Goal: Information Seeking & Learning: Learn about a topic

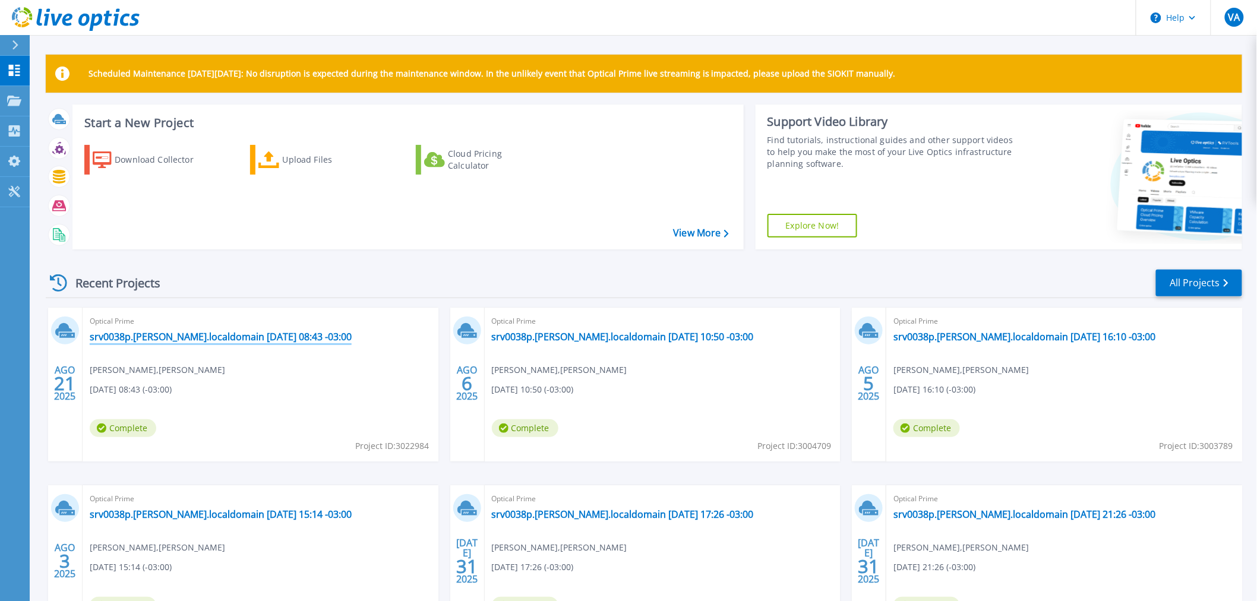
click at [251, 340] on link "srv0038p.[PERSON_NAME].localdomain [DATE] 08:43 -03:00" at bounding box center [221, 337] width 262 height 12
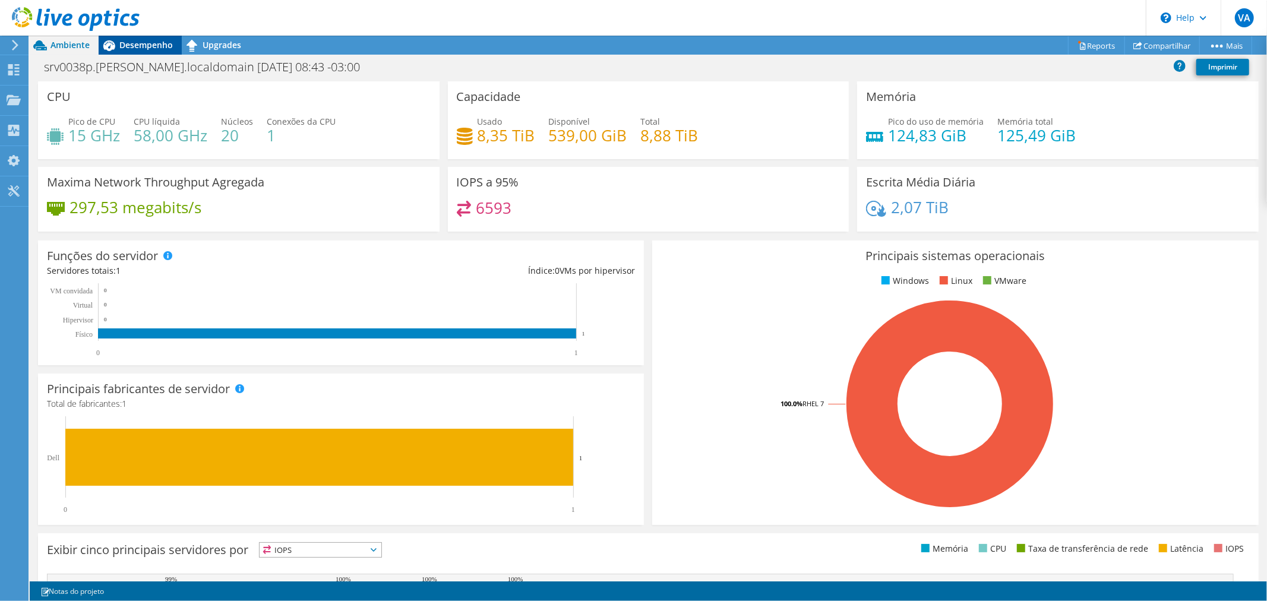
click at [151, 39] on span "Desempenho" at bounding box center [145, 44] width 53 height 11
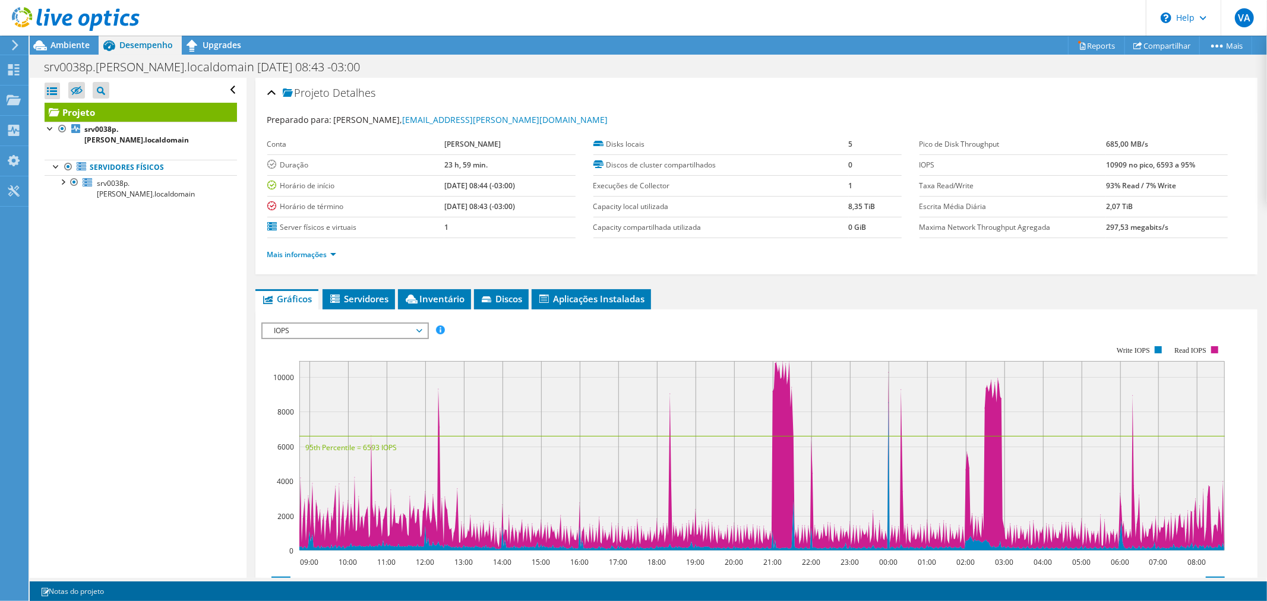
click at [419, 324] on span "IOPS" at bounding box center [345, 331] width 153 height 14
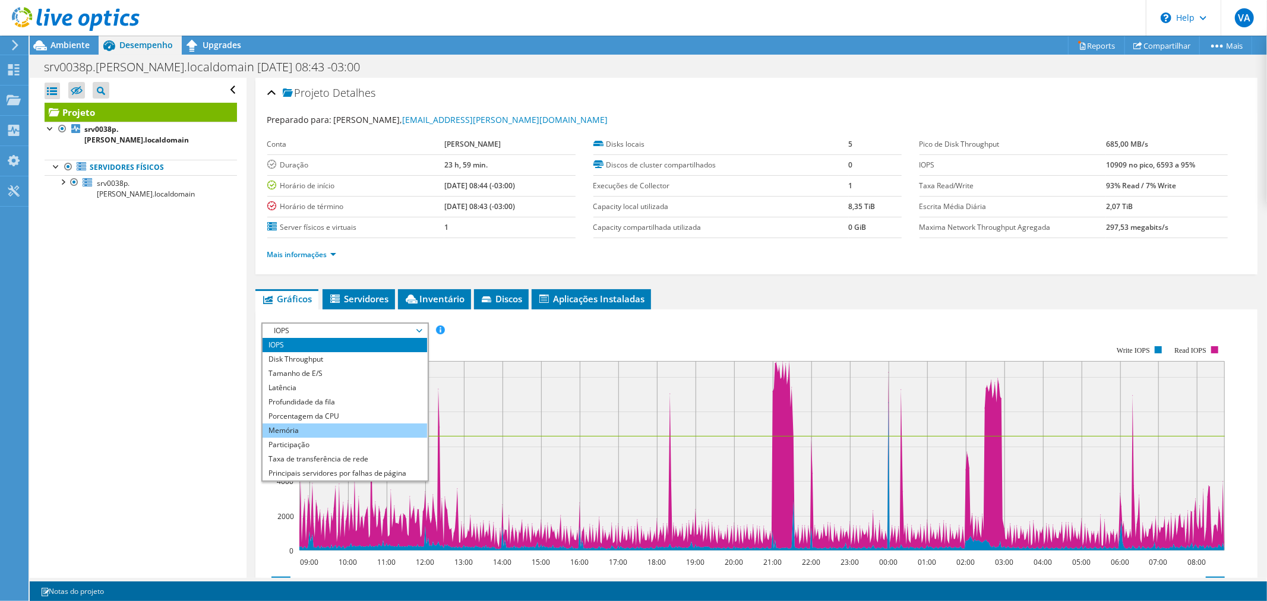
click at [367, 431] on li "Memória" at bounding box center [345, 431] width 165 height 14
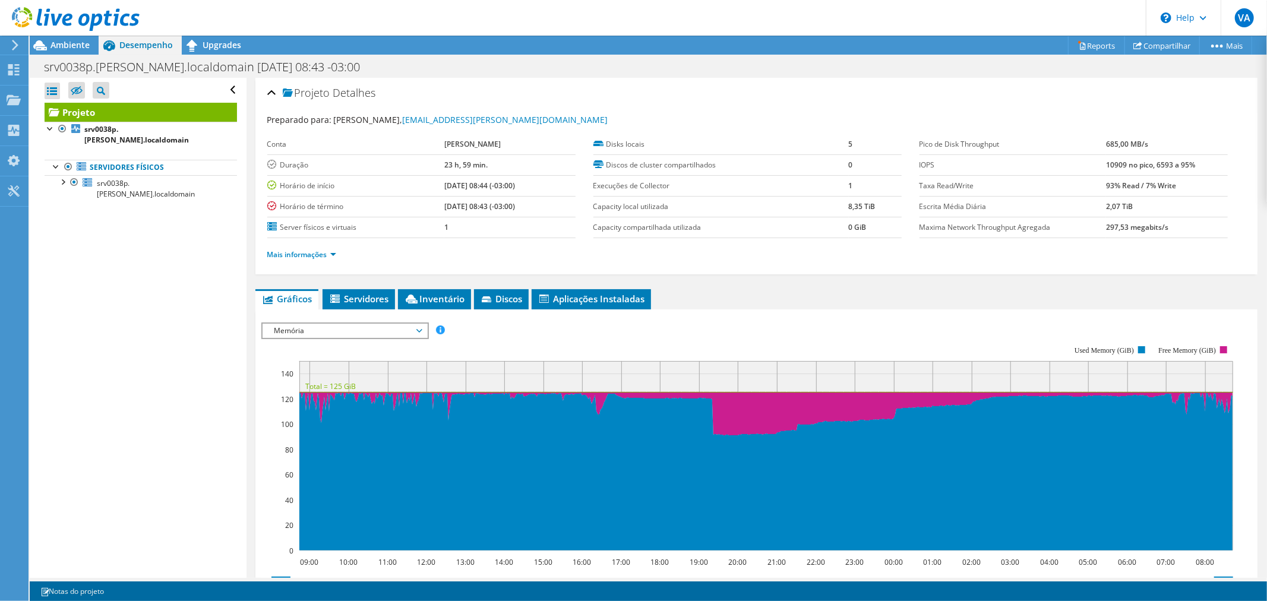
click at [425, 327] on span "Memória" at bounding box center [345, 331] width 165 height 14
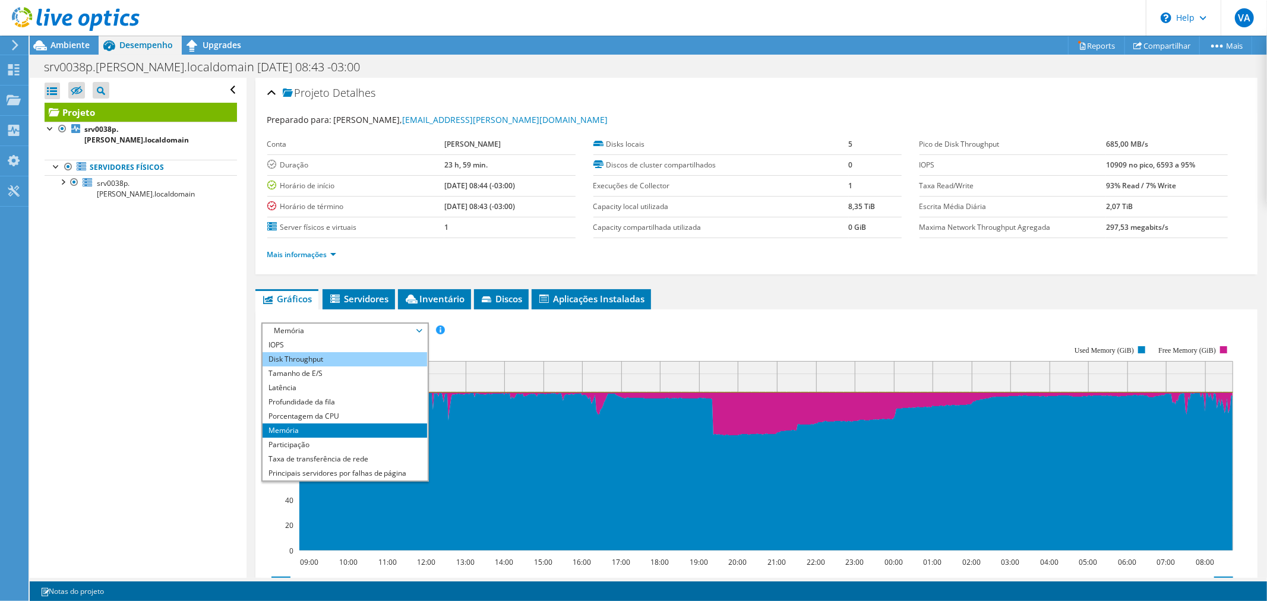
click at [377, 355] on li "Disk Throughput" at bounding box center [345, 359] width 165 height 14
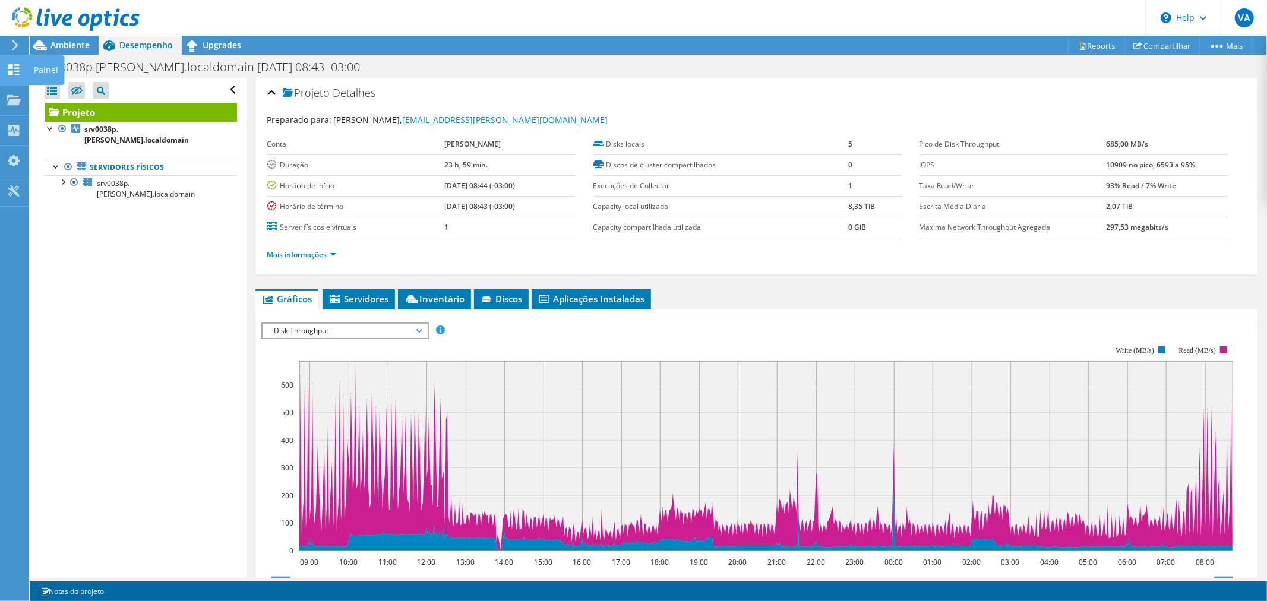
click at [8, 72] on use at bounding box center [13, 69] width 11 height 11
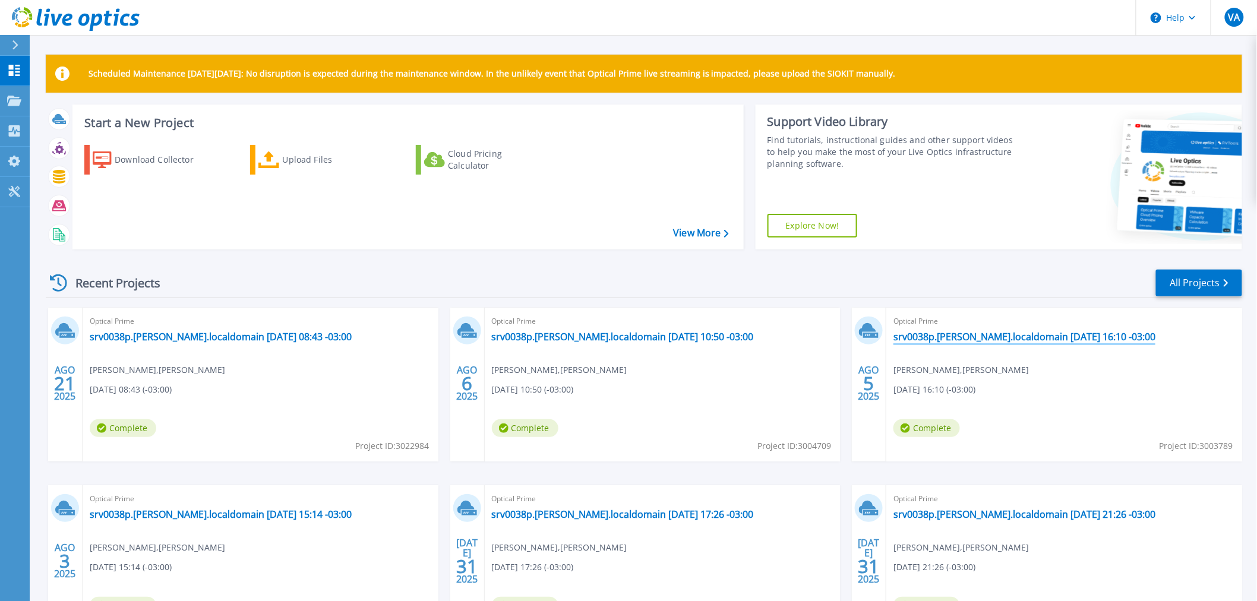
click at [939, 342] on link "srv0038p.[PERSON_NAME].localdomain [DATE] 16:10 -03:00" at bounding box center [1024, 337] width 262 height 12
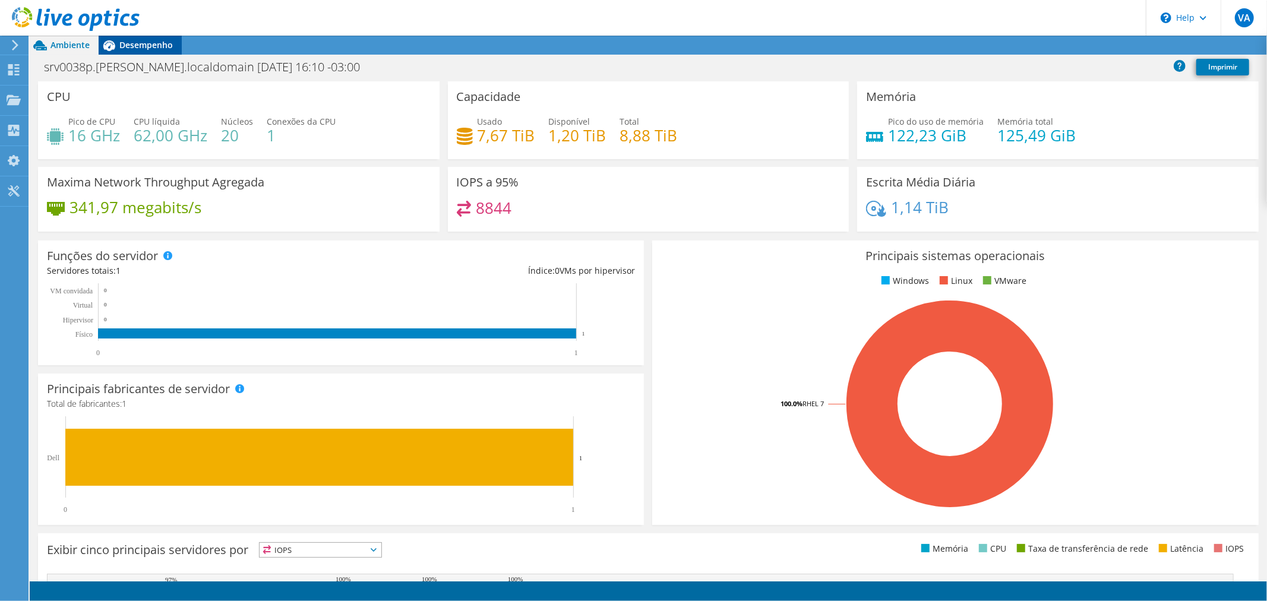
click at [150, 46] on span "Desempenho" at bounding box center [145, 44] width 53 height 11
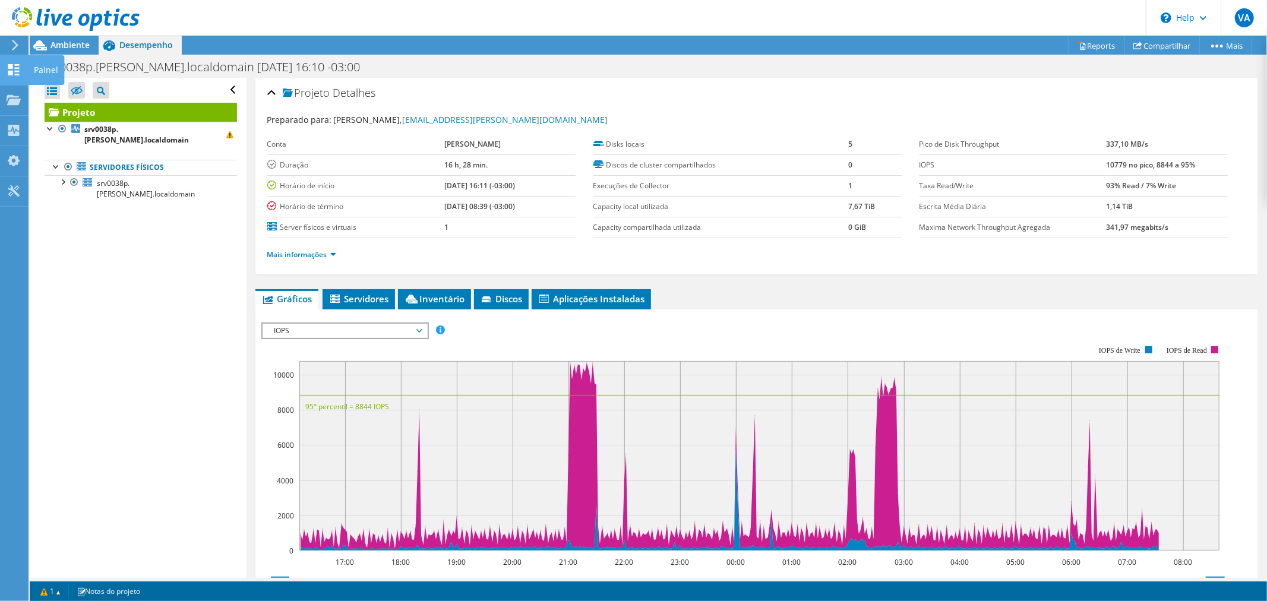
click at [12, 72] on use at bounding box center [13, 69] width 11 height 11
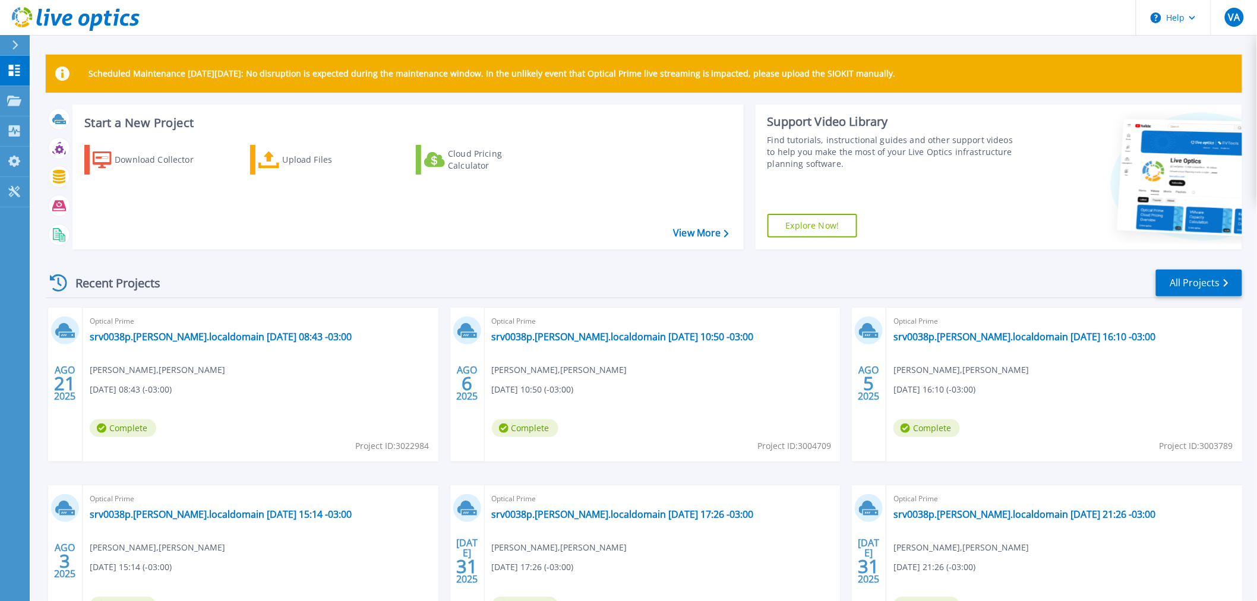
click at [675, 361] on div "Optical Prime srv0038p.[PERSON_NAME].localdomain [DATE] 10:50 -03:00 [PERSON_NA…" at bounding box center [663, 385] width 356 height 154
click at [683, 337] on link "srv0038p.[PERSON_NAME].localdomain [DATE] 10:50 -03:00" at bounding box center [623, 337] width 262 height 12
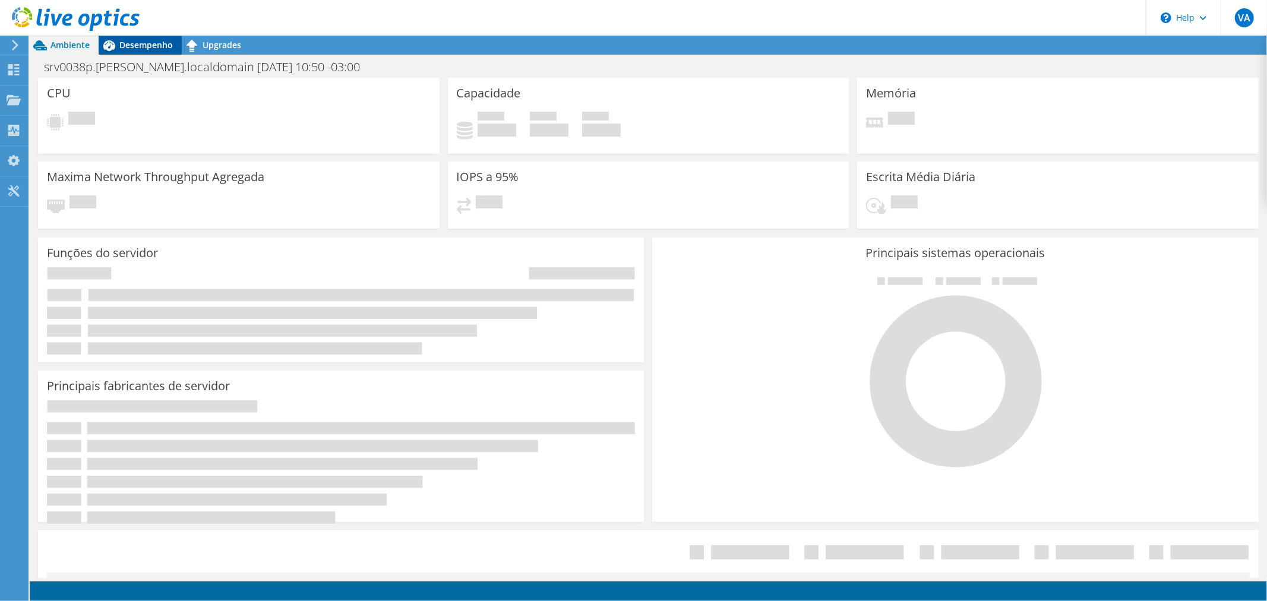
click at [134, 49] on span "Desempenho" at bounding box center [145, 44] width 53 height 11
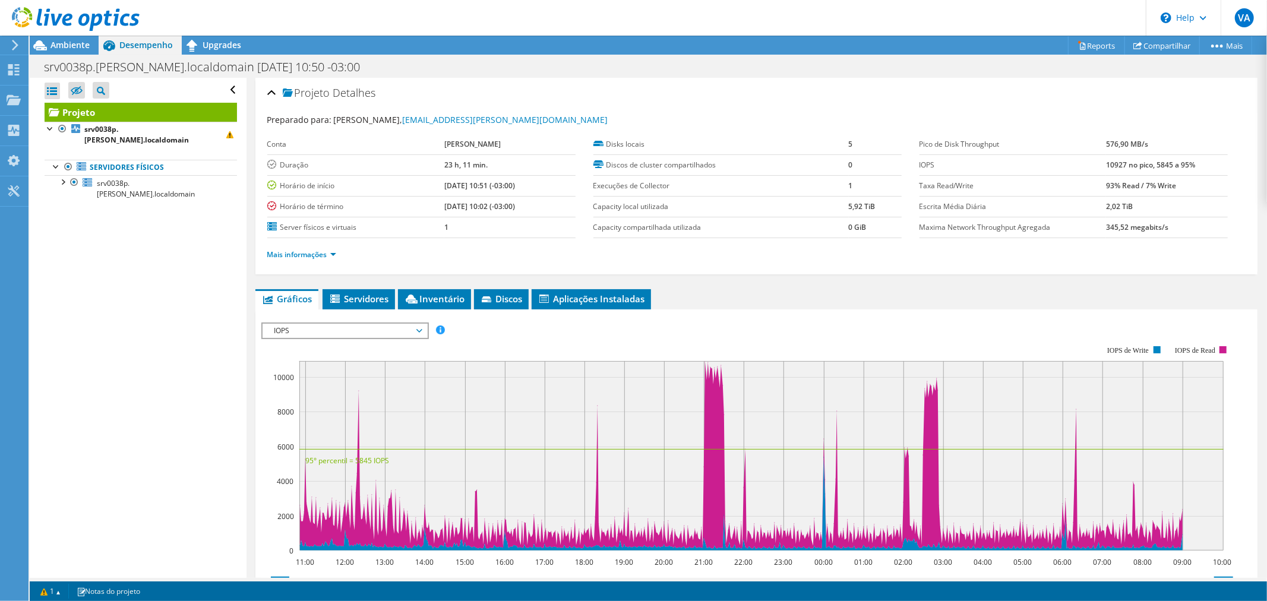
click at [418, 324] on span "IOPS" at bounding box center [345, 331] width 153 height 14
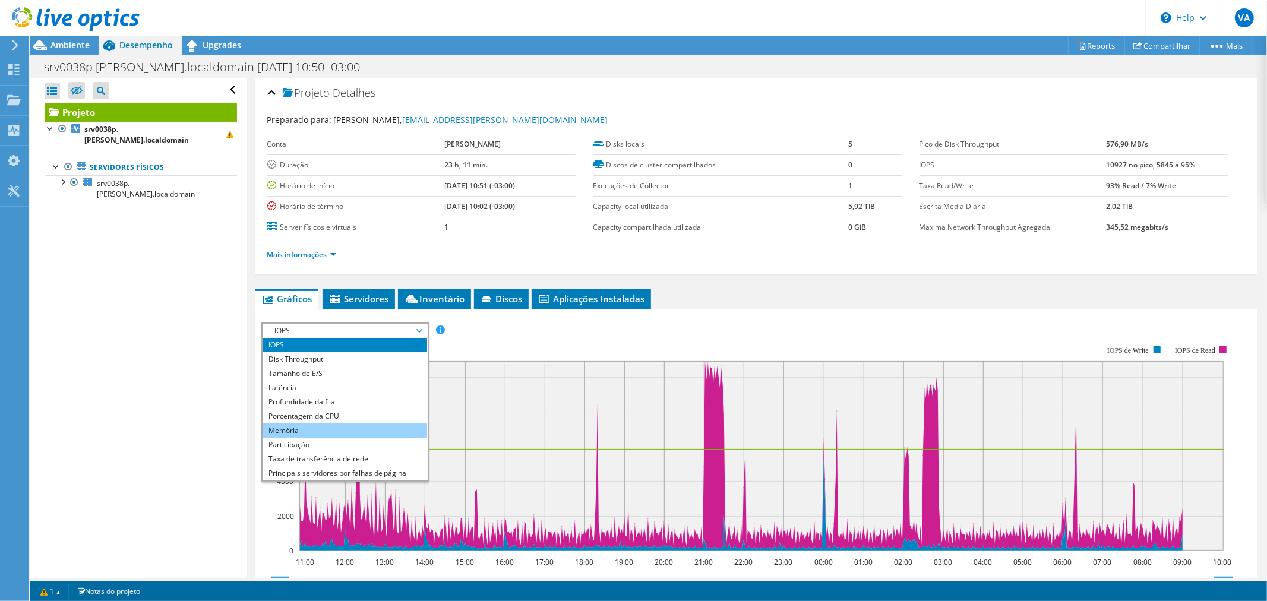
click at [376, 428] on li "Memória" at bounding box center [345, 431] width 165 height 14
